Goal: Obtain resource: Download file/media

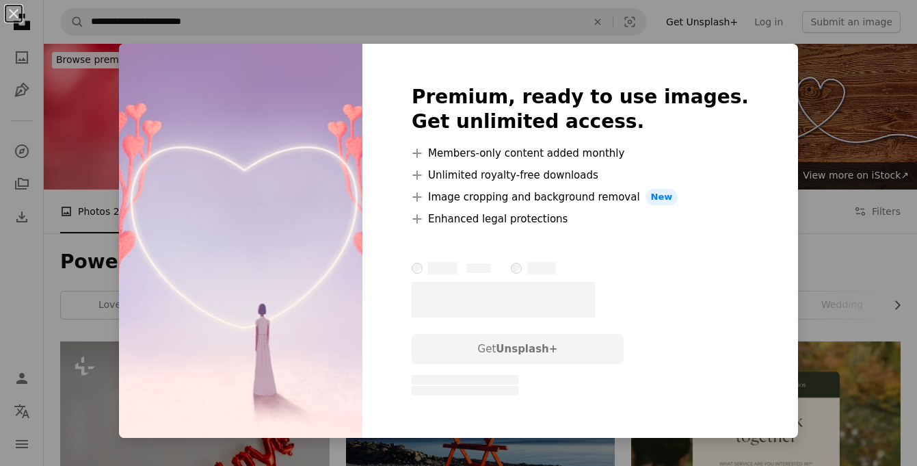
scroll to position [3169, 0]
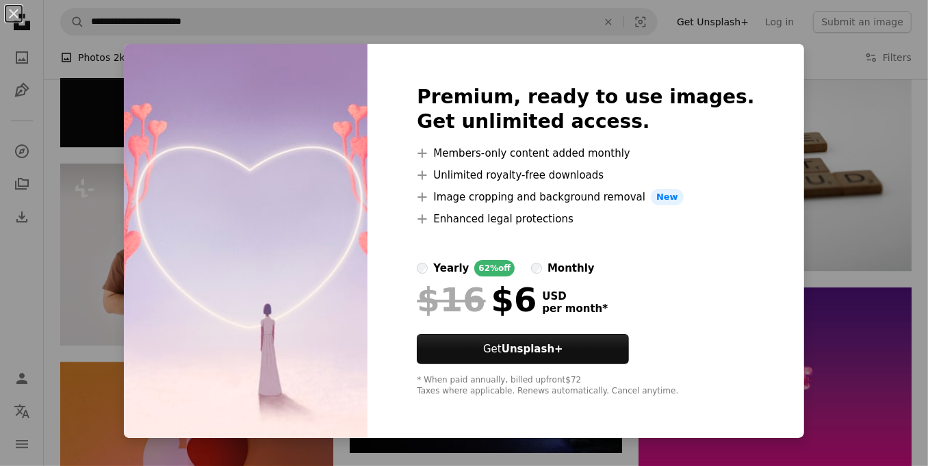
click at [86, 233] on div "An X shape Premium, ready to use images. Get unlimited access. A plus sign Memb…" at bounding box center [464, 233] width 928 height 466
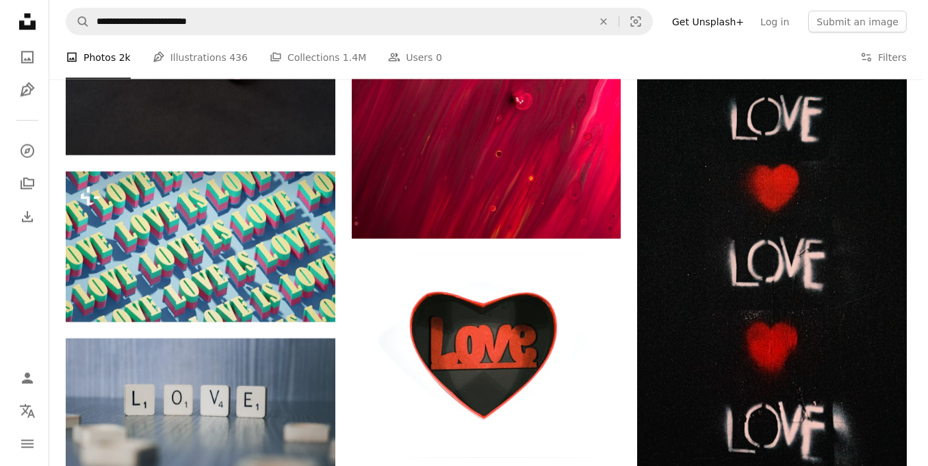
scroll to position [4629, 0]
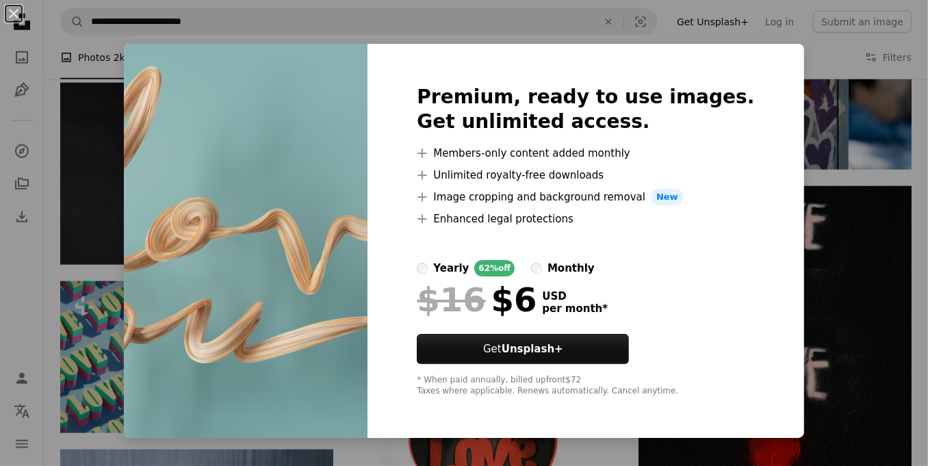
click at [80, 159] on div "An X shape Premium, ready to use images. Get unlimited access. A plus sign Memb…" at bounding box center [464, 233] width 928 height 466
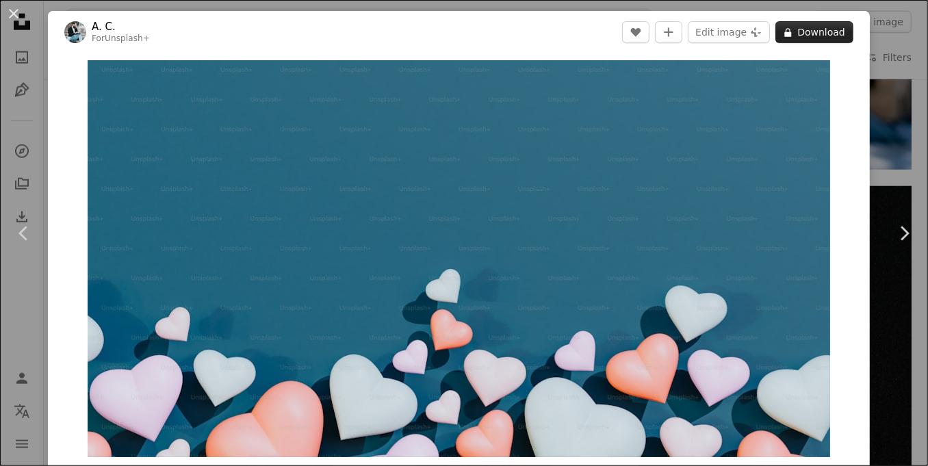
click at [797, 40] on button "A lock Download" at bounding box center [814, 32] width 78 height 22
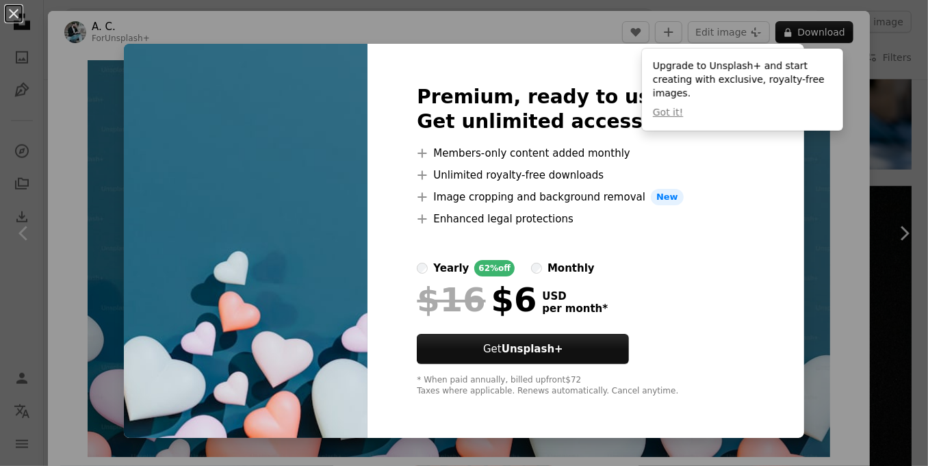
click at [728, 222] on div "Premium, ready to use images. Get unlimited access. A plus sign Members-only co…" at bounding box center [585, 241] width 436 height 394
